Goal: Transaction & Acquisition: Purchase product/service

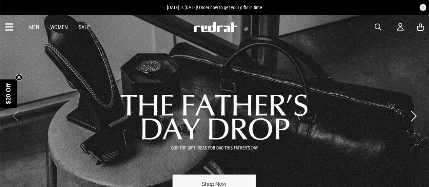
click at [376, 26] on span "button" at bounding box center [378, 27] width 7 height 8
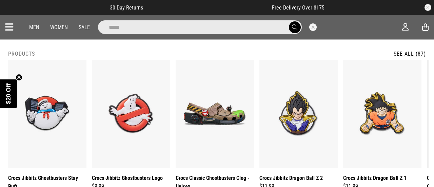
type input "*****"
click at [289, 21] on button "submit" at bounding box center [295, 27] width 12 height 12
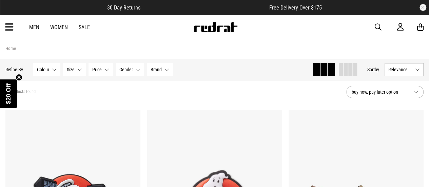
click at [156, 70] on span "Brand" at bounding box center [156, 69] width 11 height 5
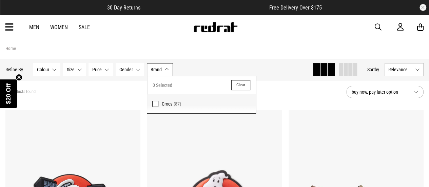
click at [156, 70] on span "Brand" at bounding box center [156, 69] width 11 height 5
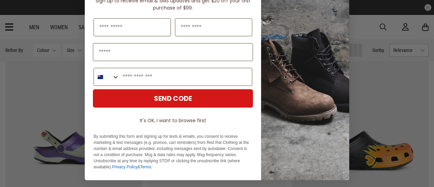
scroll to position [52, 0]
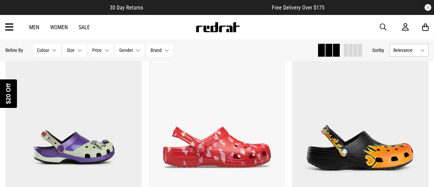
click at [69, 71] on div "Close dialog UNLOCK $20 OFF WHEN YOU JOIN THE CREW Sign up to receive email & S…" at bounding box center [217, 93] width 434 height 187
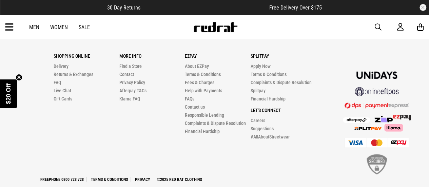
scroll to position [2107, 0]
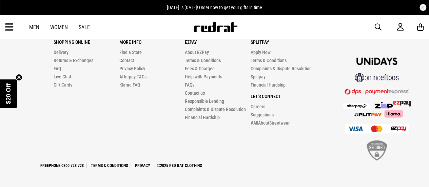
drag, startPoint x: 118, startPoint y: 83, endPoint x: 116, endPoint y: 127, distance: 43.8
click at [116, 127] on div "Shopping Online Delivery Returns & Exchanges FAQ Live Chat Gift Cards More Info…" at bounding box center [185, 76] width 263 height 100
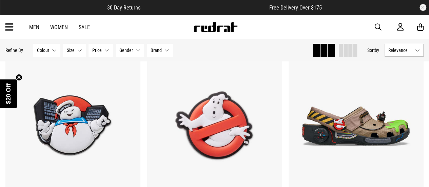
scroll to position [0, 0]
